Goal: Task Accomplishment & Management: Complete application form

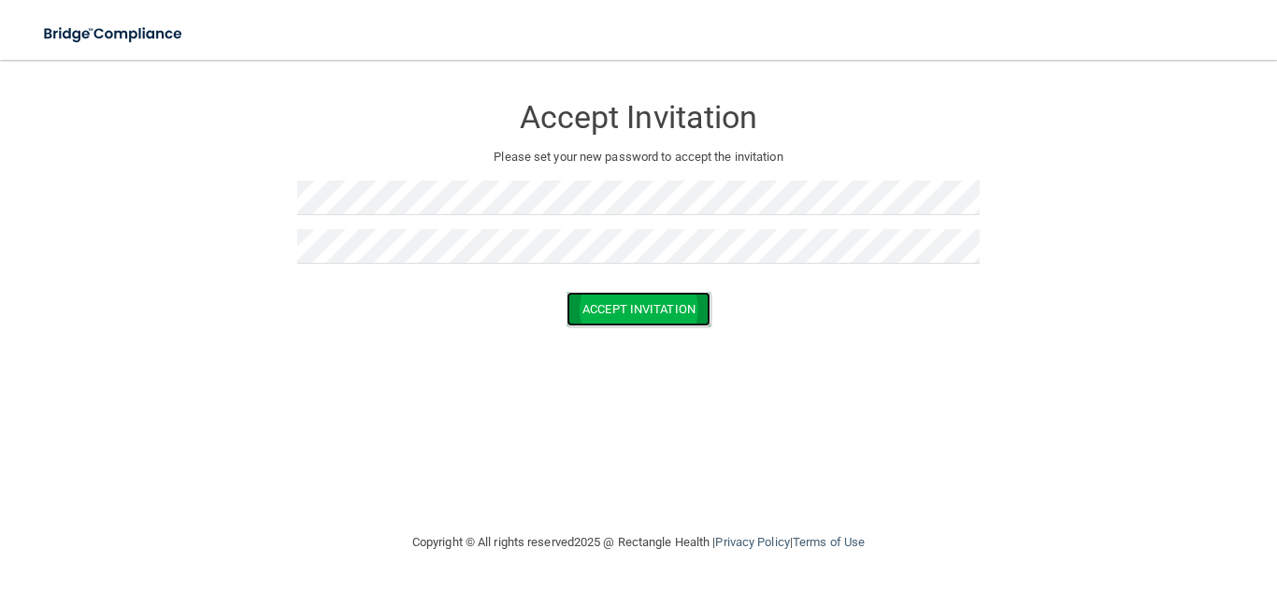
click at [686, 298] on button "Accept Invitation" at bounding box center [639, 309] width 144 height 35
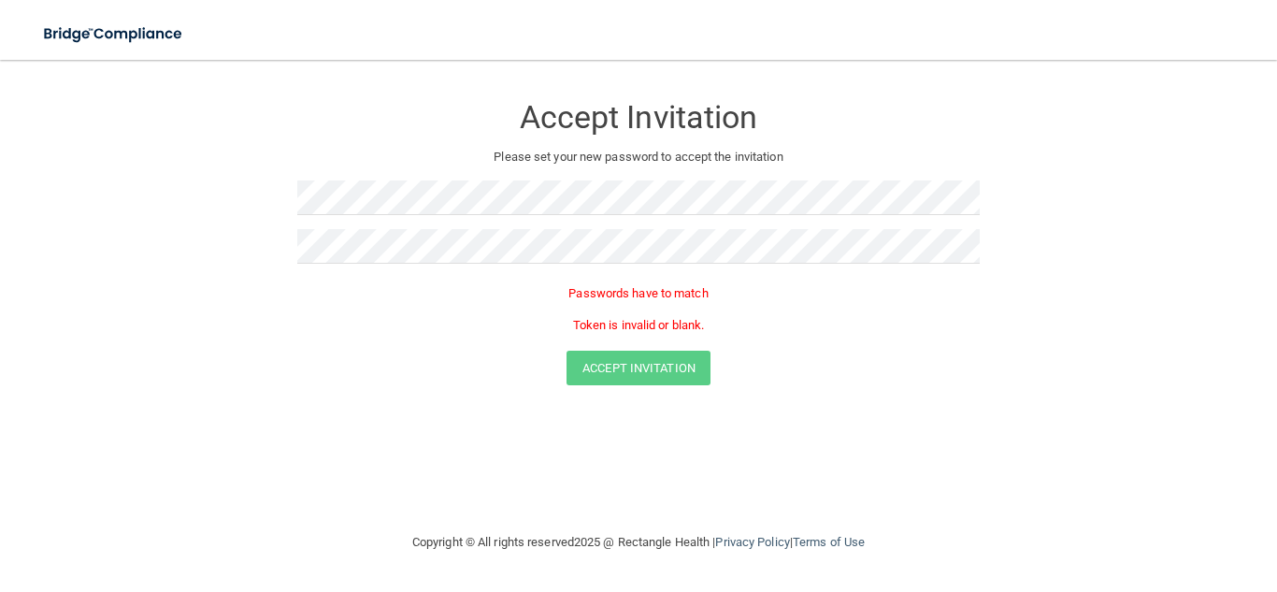
click at [736, 338] on div "Passwords have to match Token is invalid or blank." at bounding box center [638, 314] width 683 height 73
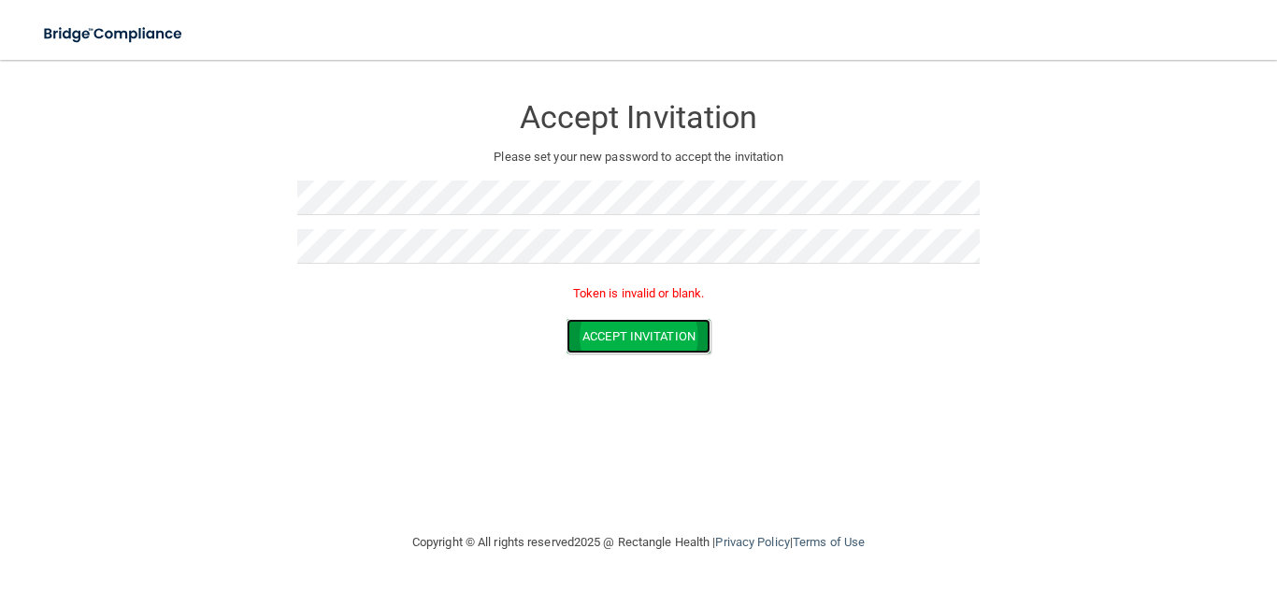
click at [643, 339] on button "Accept Invitation" at bounding box center [639, 336] width 144 height 35
click at [665, 341] on button "Accept Invitation" at bounding box center [639, 336] width 144 height 35
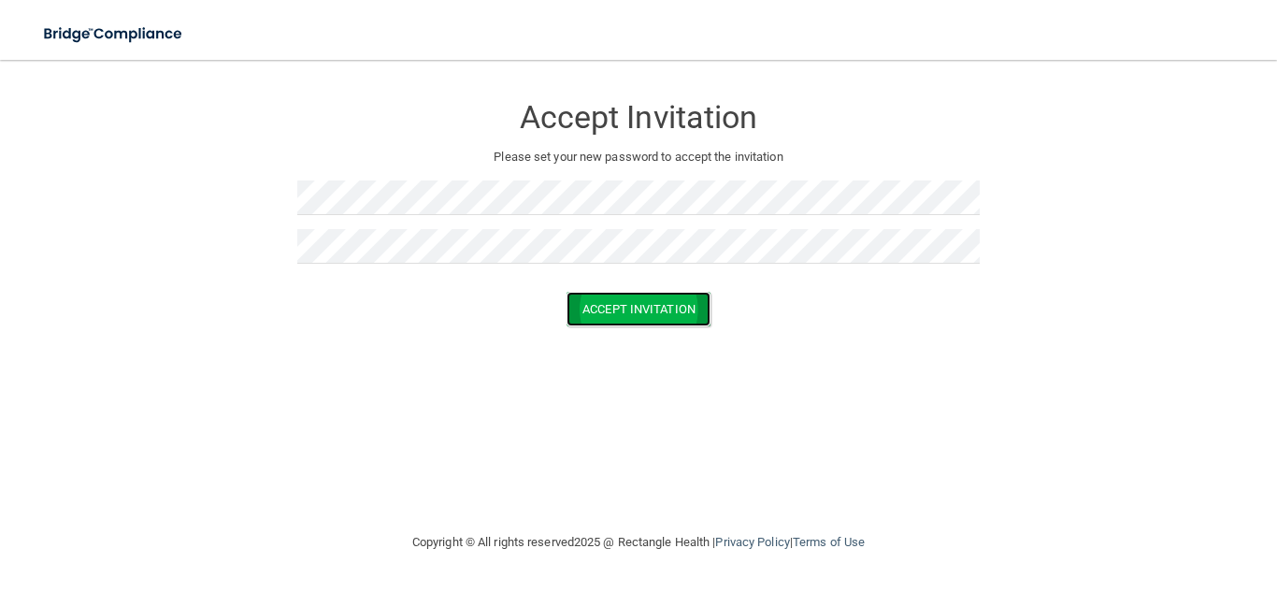
click at [634, 302] on button "Accept Invitation" at bounding box center [639, 309] width 144 height 35
